Goal: Task Accomplishment & Management: Manage account settings

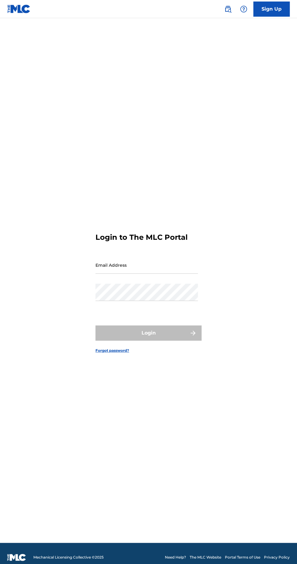
click at [160, 274] on input "Email Address" at bounding box center [146, 265] width 102 height 17
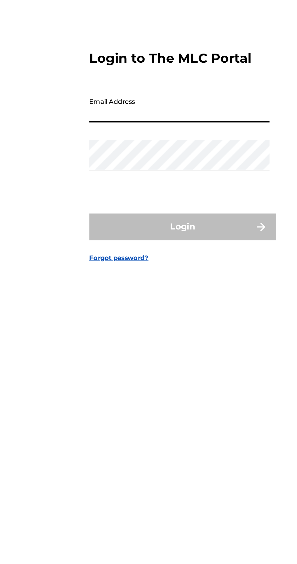
type input "[EMAIL_ADDRESS][DOMAIN_NAME]"
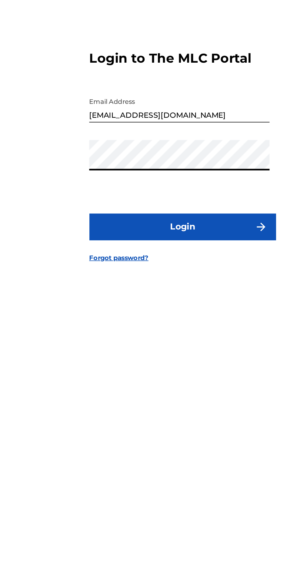
click at [167, 341] on button "Login" at bounding box center [148, 333] width 106 height 15
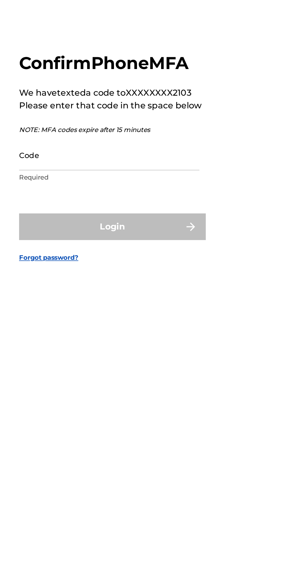
click at [157, 301] on input "Code" at bounding box center [146, 291] width 102 height 17
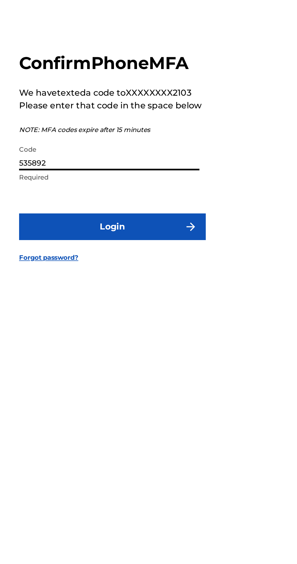
type input "535892"
click at [191, 336] on img "submit" at bounding box center [192, 332] width 7 height 7
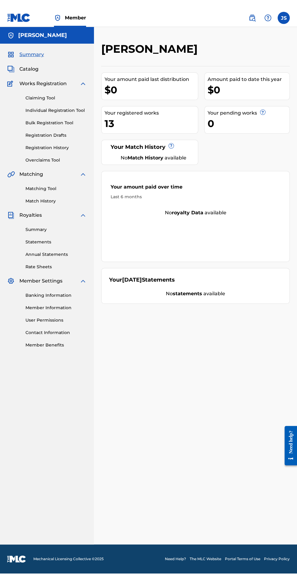
scroll to position [2, 0]
